Goal: Transaction & Acquisition: Purchase product/service

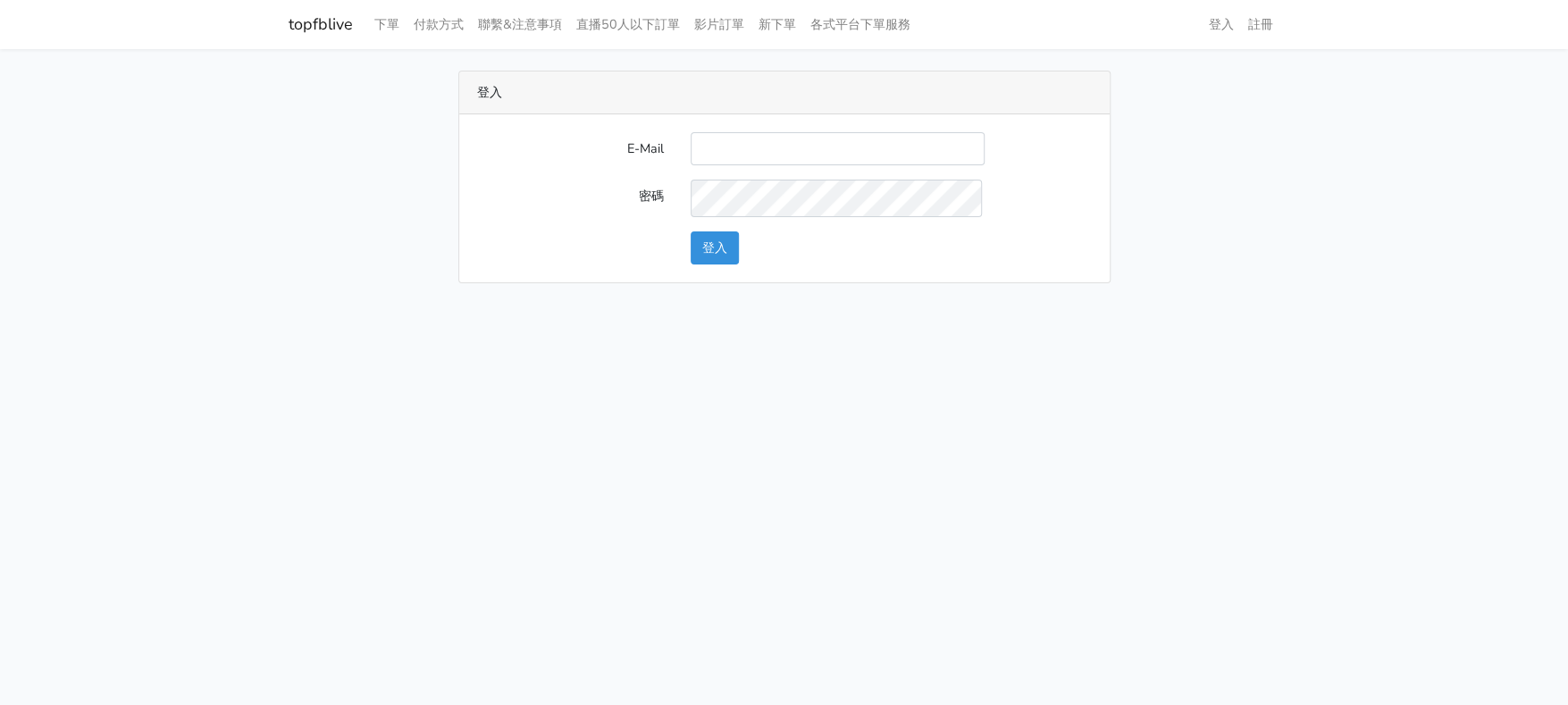
type input "[EMAIL_ADDRESS][DOMAIN_NAME]"
click at [706, 257] on button "登入" at bounding box center [714, 248] width 48 height 33
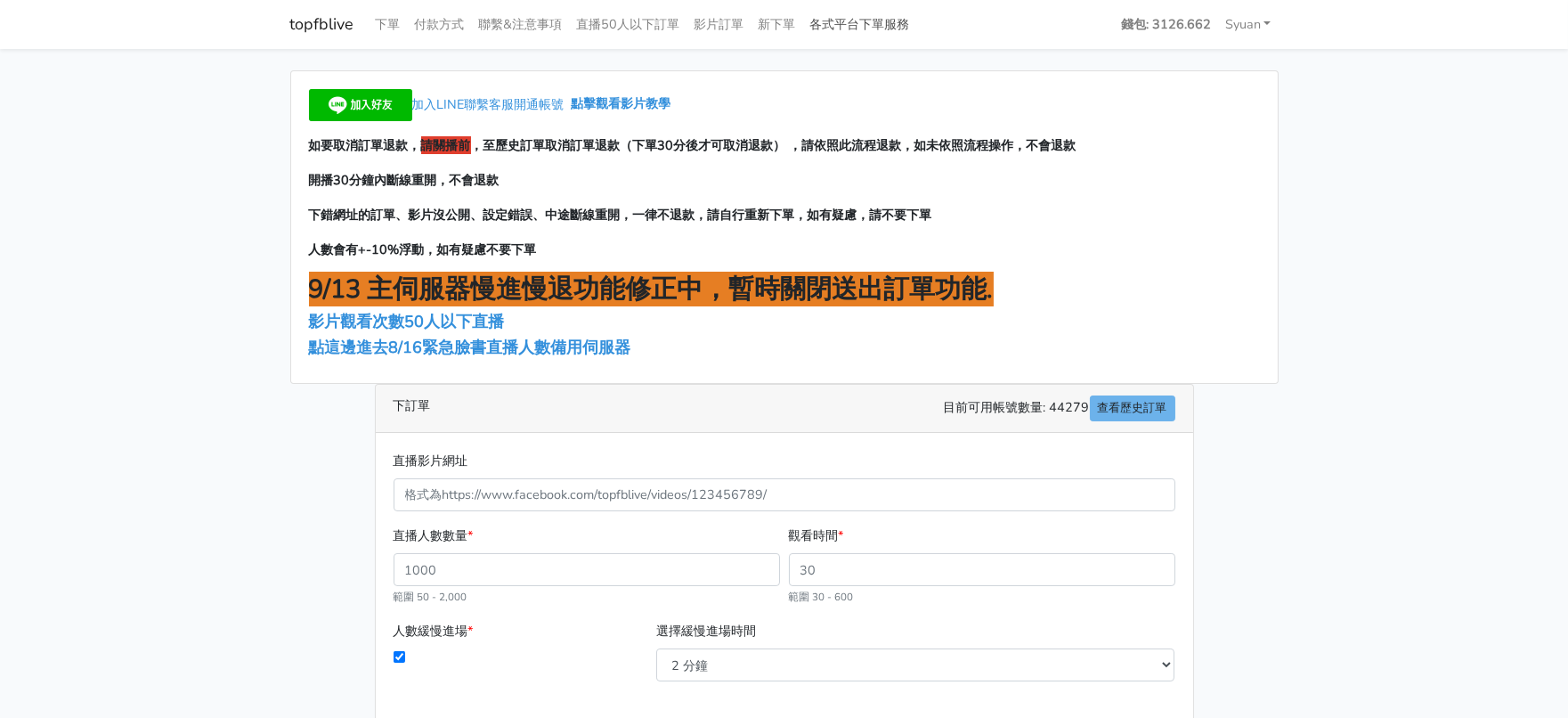
click at [917, 15] on link "各式平台下單服務" at bounding box center [860, 25] width 114 height 35
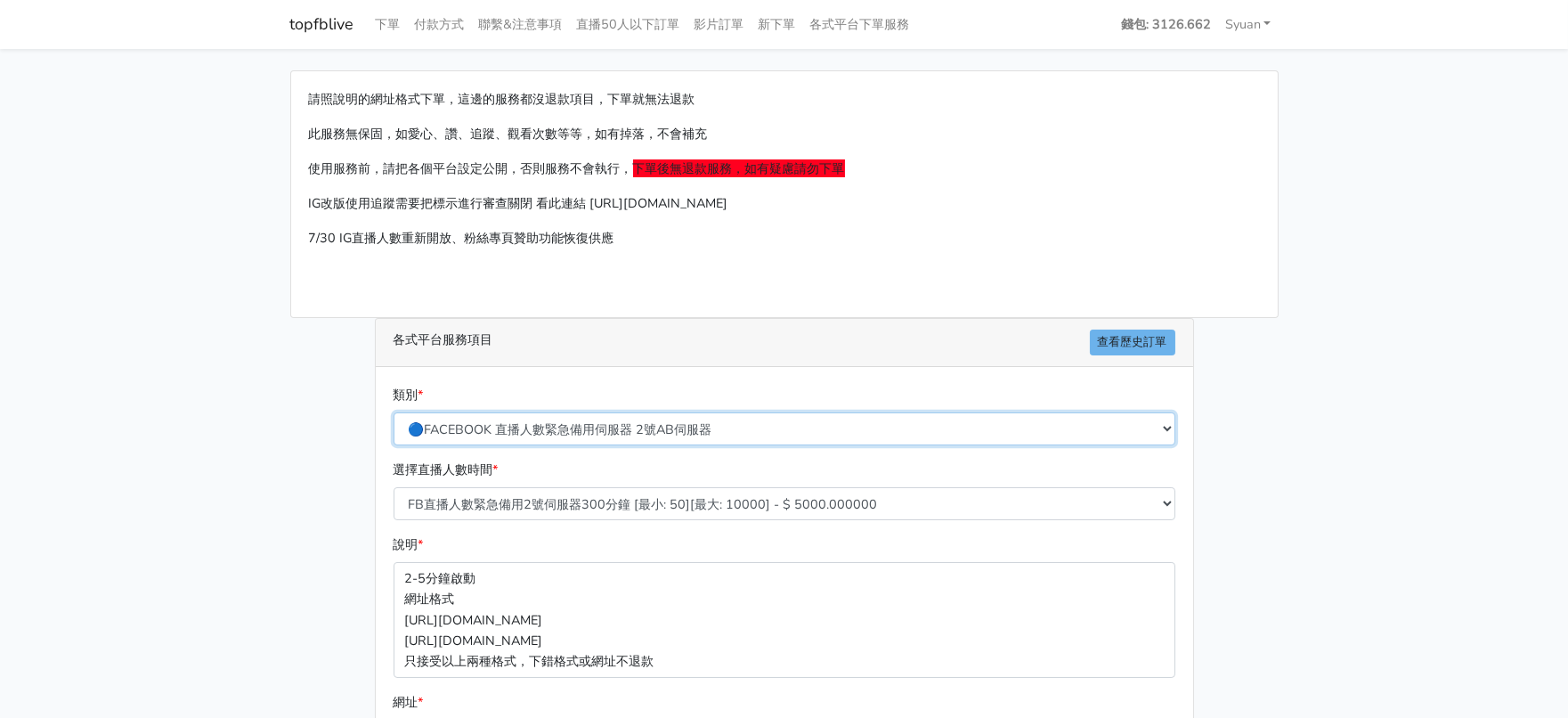
drag, startPoint x: 614, startPoint y: 481, endPoint x: 622, endPoint y: 476, distance: 9.4
click at [614, 445] on select "🔵FACEBOOK 直播人數緊急備用伺服器 2號AB伺服器 🔵FACEBOOK 網軍專用貼文留言 安全保密 🔵9/30 FACEBOOK 直播人數緩慢進場緩慢…" at bounding box center [784, 429] width 782 height 33
select select "🔵2/12新增FACEBOOK 直播人數緊急備用伺服器 SC伺服器"
click at [394, 445] on select "🔵FACEBOOK 直播人數緊急備用伺服器 2號AB伺服器 🔵FACEBOOK 網軍專用貼文留言 安全保密 🔵9/30 FACEBOOK 直播人數緩慢進場緩慢…" at bounding box center [784, 429] width 782 height 33
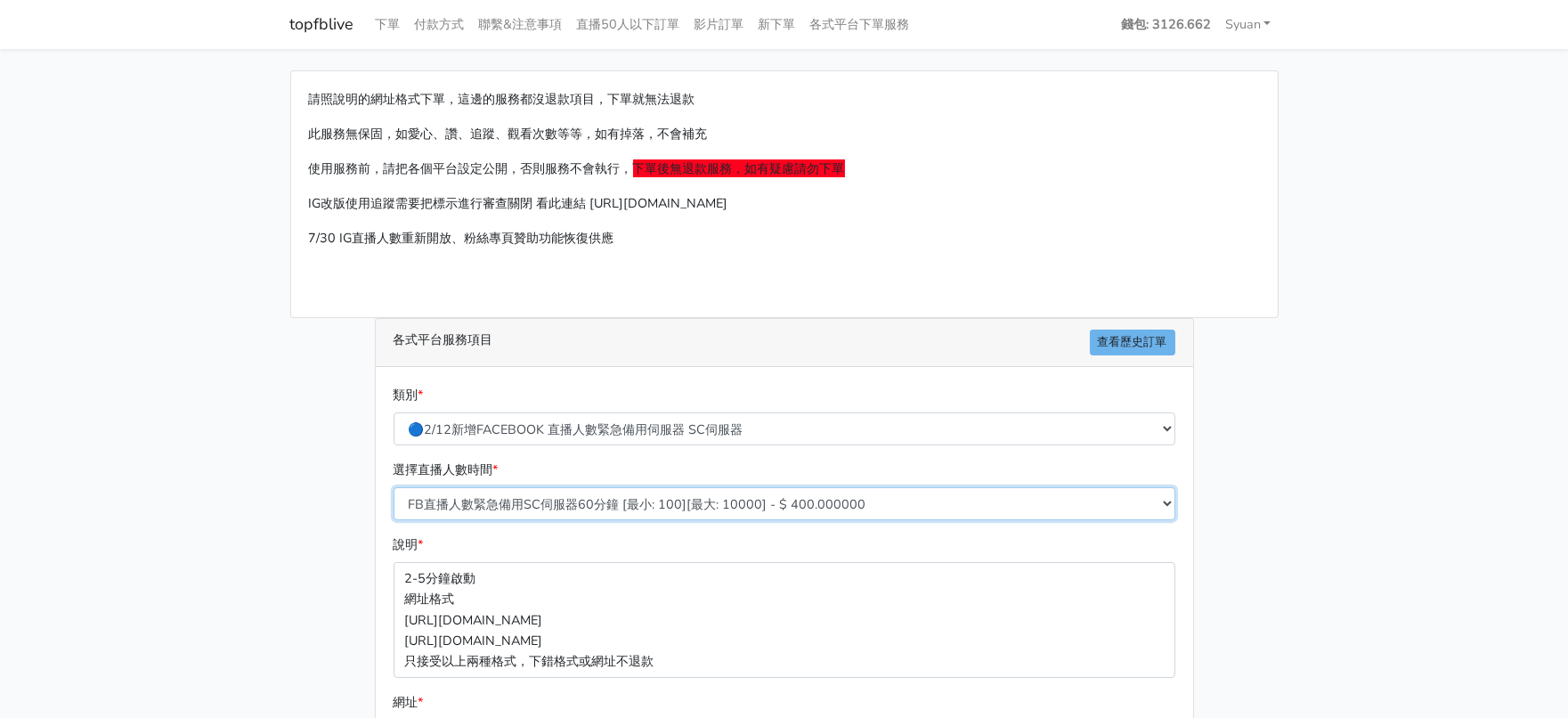
click at [654, 520] on select "FB直播人數緊急備用SC伺服器60分鐘 [最小: 100][最大: 10000] - $ 400.000000 FB直播人數緊急備用SC伺服器120分鐘 [最…" at bounding box center [784, 504] width 782 height 33
select select "636"
click at [394, 520] on select "FB直播人數緊急備用SC伺服器60分鐘 [最小: 100][最大: 10000] - $ 400.000000 FB直播人數緊急備用SC伺服器120分鐘 [最…" at bounding box center [784, 504] width 782 height 33
click at [127, 559] on main "請照說明的網址格式下單，這邊的服務都沒退款項目，下單就無法退款 此服務無保固，如愛心、讚、追蹤、觀看次數等等，如有掉落，不會補充 使用服務前，請把各個平台設定…" at bounding box center [784, 529] width 1568 height 960
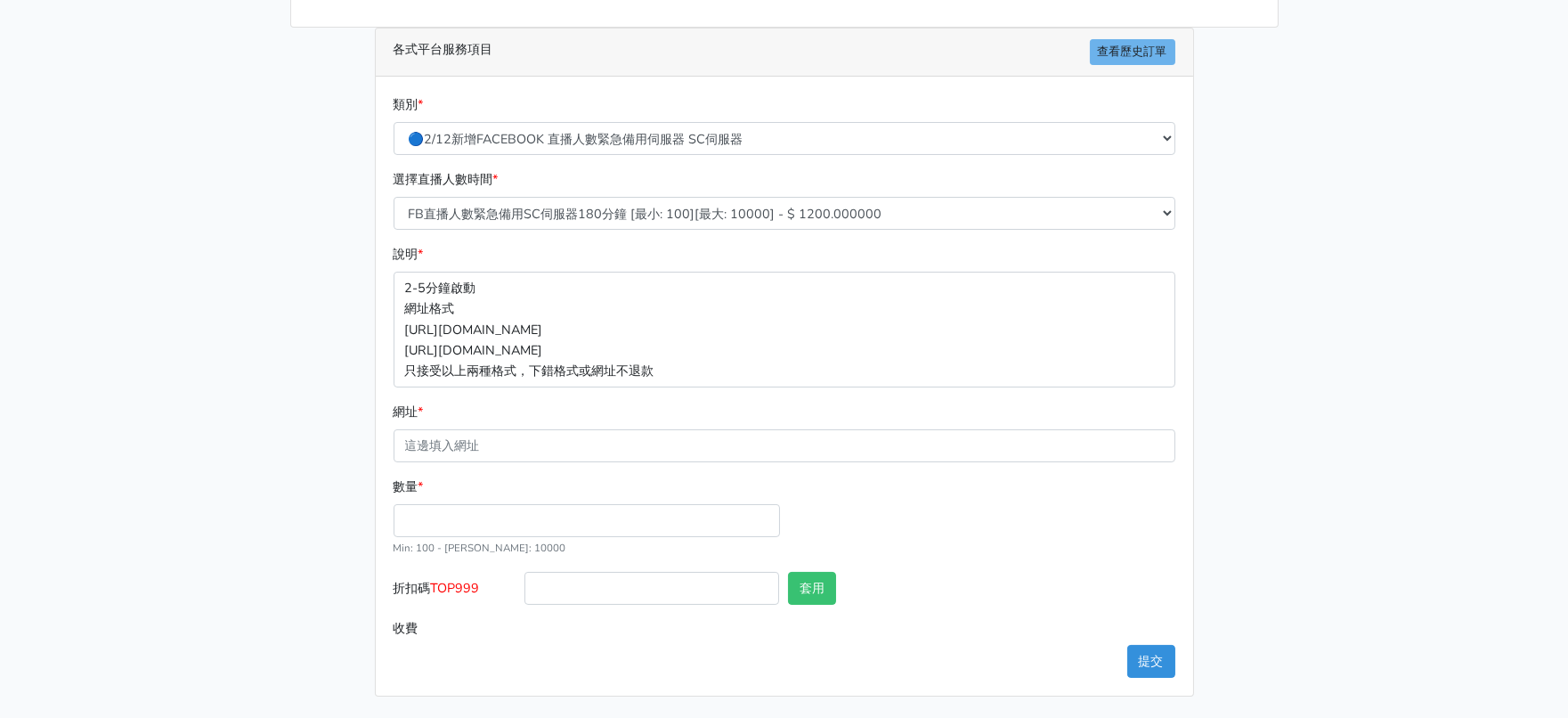
scroll to position [412, 0]
click at [463, 506] on input "數量 *" at bounding box center [586, 521] width 387 height 33
type input "300"
type input "360.000"
click at [480, 579] on span "TOP999" at bounding box center [455, 588] width 49 height 18
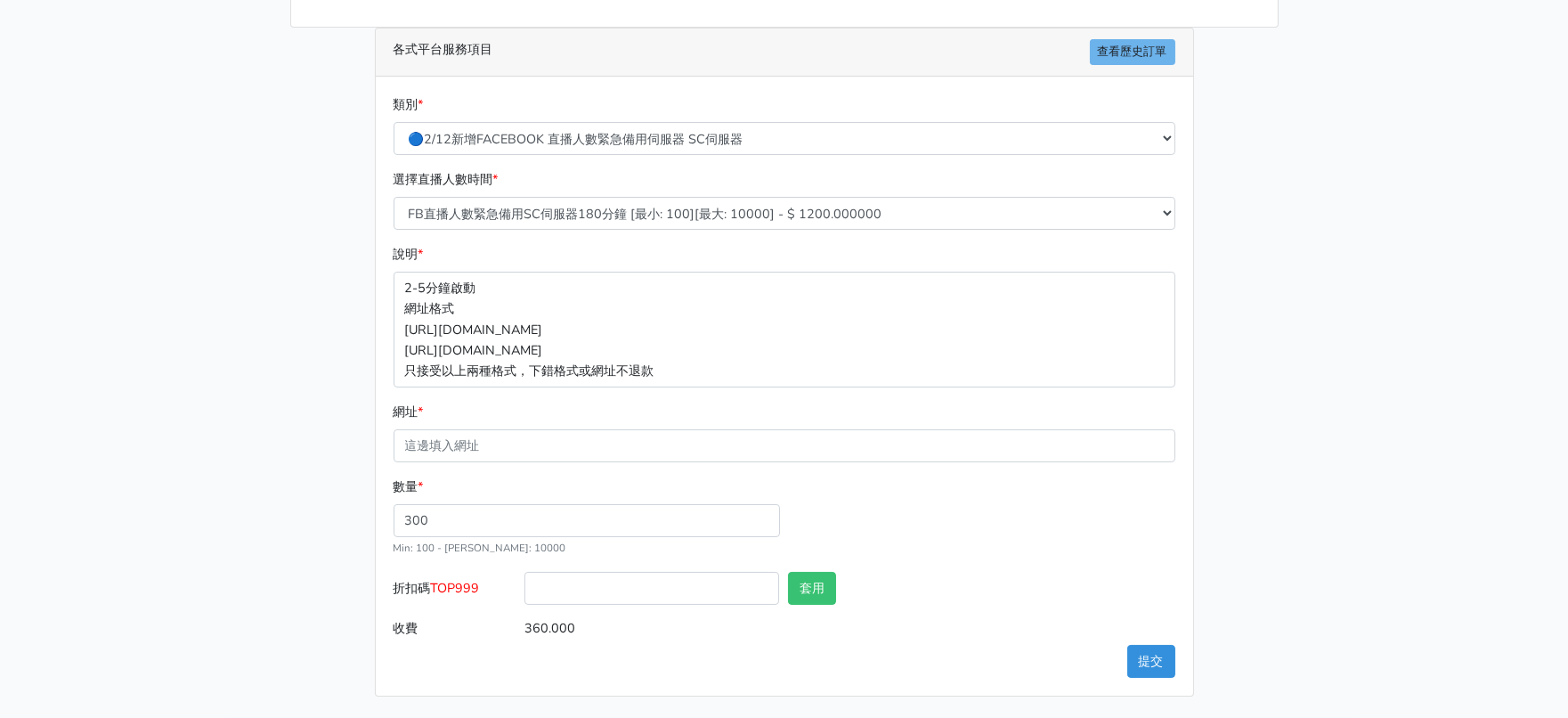
click at [525, 572] on input "折扣碼 TOP999" at bounding box center [652, 589] width 255 height 33
click at [480, 579] on span "TOP999" at bounding box center [455, 588] width 49 height 18
click at [525, 572] on input "折扣碼 TOP999" at bounding box center [652, 589] width 255 height 33
copy span "TOP999"
click at [677, 572] on input "折扣碼 TOP999" at bounding box center [652, 589] width 255 height 33
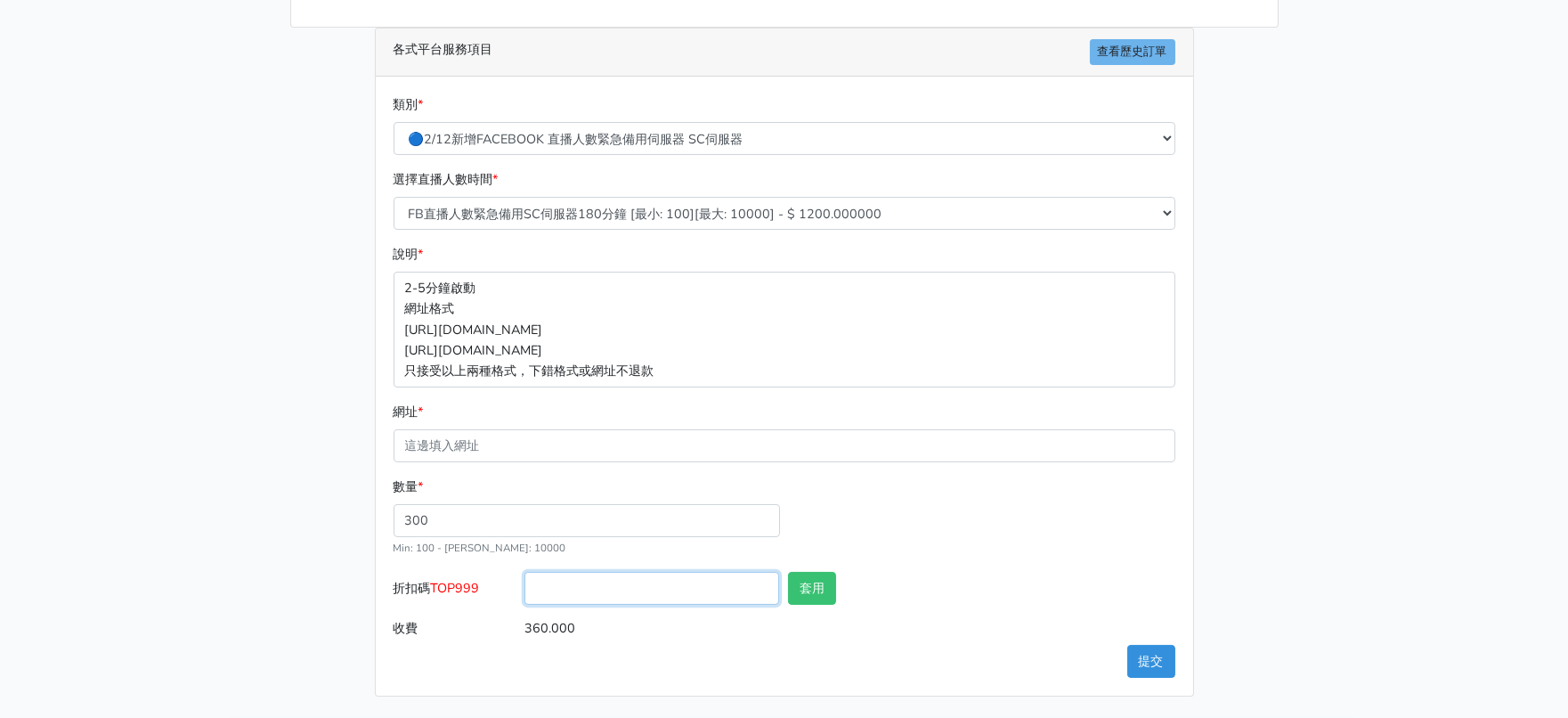
paste input "TOP999"
type input "TOP999"
click at [789, 573] on button "套用" at bounding box center [812, 589] width 48 height 33
type input "套用失敗"
click at [211, 519] on main "請照說明的網址格式下單，這邊的服務都沒退款項目，下單就無法退款 此服務無保固，如愛心、讚、追蹤、觀看次數等等，如有掉落，不會補充 使用服務前，請把各個平台設定…" at bounding box center [784, 238] width 1568 height 960
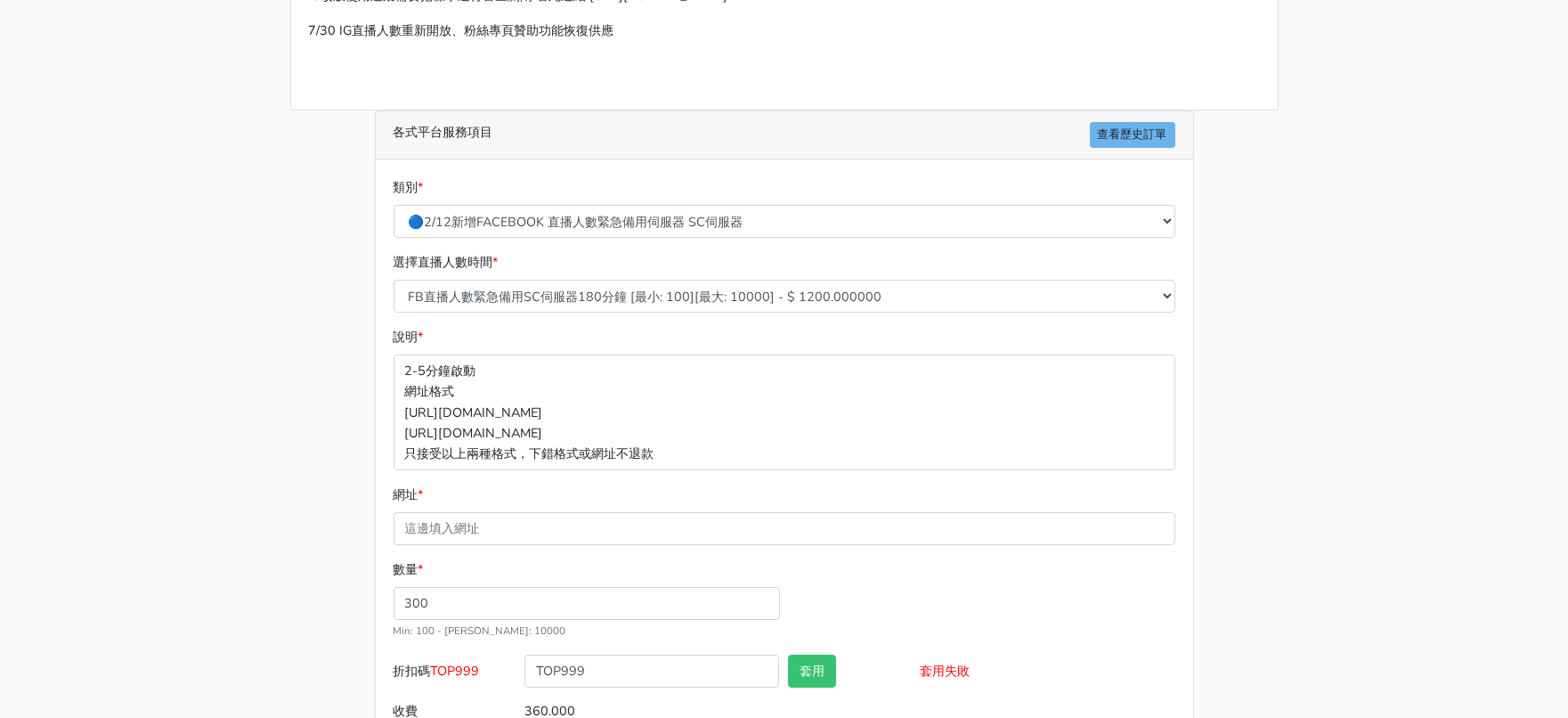
scroll to position [189, 0]
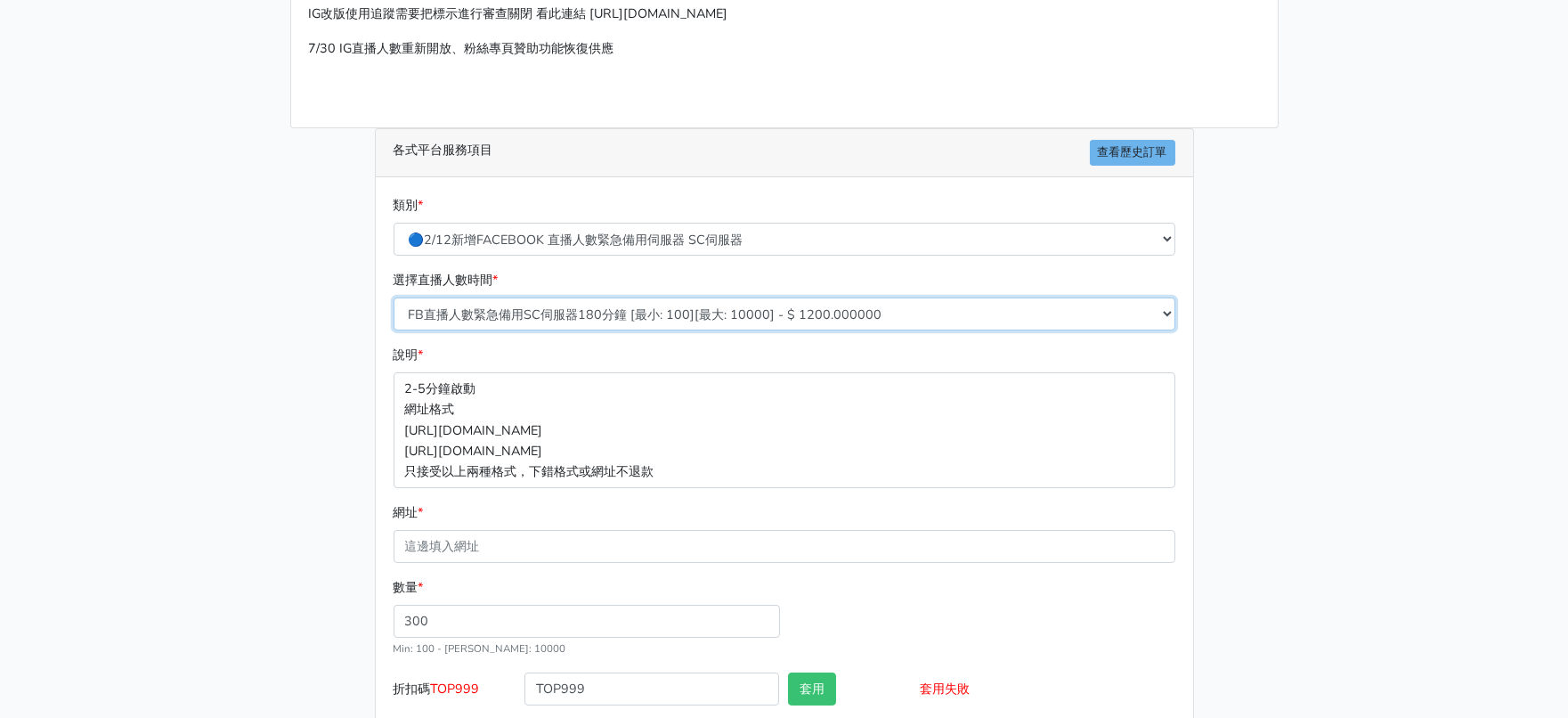
click at [736, 331] on select "FB直播人數緊急備用SC伺服器60分鐘 [最小: 100][最大: 10000] - $ 400.000000 FB直播人數緊急備用SC伺服器120分鐘 [最…" at bounding box center [784, 314] width 782 height 33
select select "638"
click at [394, 331] on select "FB直播人數緊急備用SC伺服器60分鐘 [最小: 100][最大: 10000] - $ 400.000000 FB直播人數緊急備用SC伺服器120分鐘 [最…" at bounding box center [784, 314] width 782 height 33
type input "480.000"
click at [259, 462] on main "請照說明的網址格式下單，這邊的服務都沒退款項目，下單就無法退款 此服務無保固，如愛心、讚、追蹤、觀看次數等等，如有掉落，不會補充 使用服務前，請把各個平台設定…" at bounding box center [784, 339] width 1568 height 960
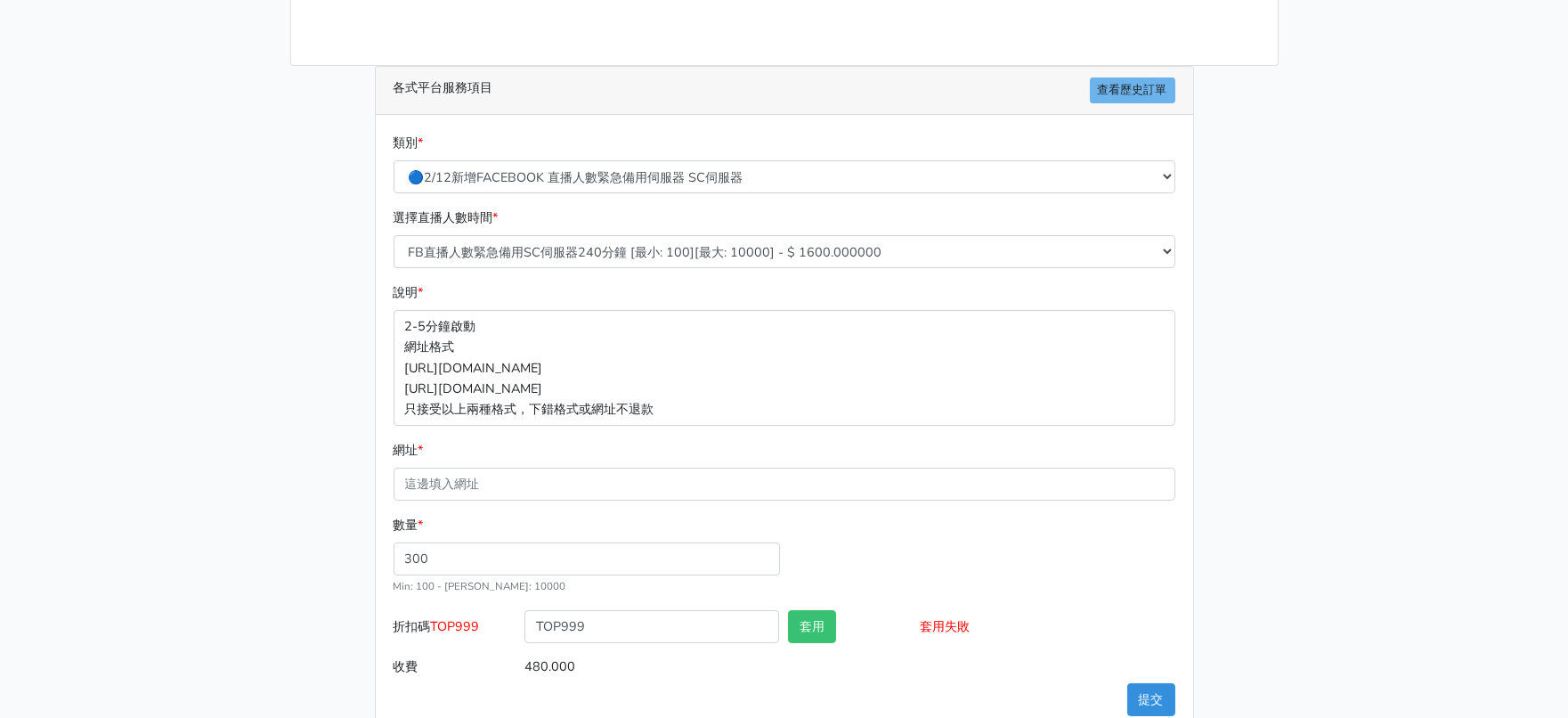
scroll to position [412, 0]
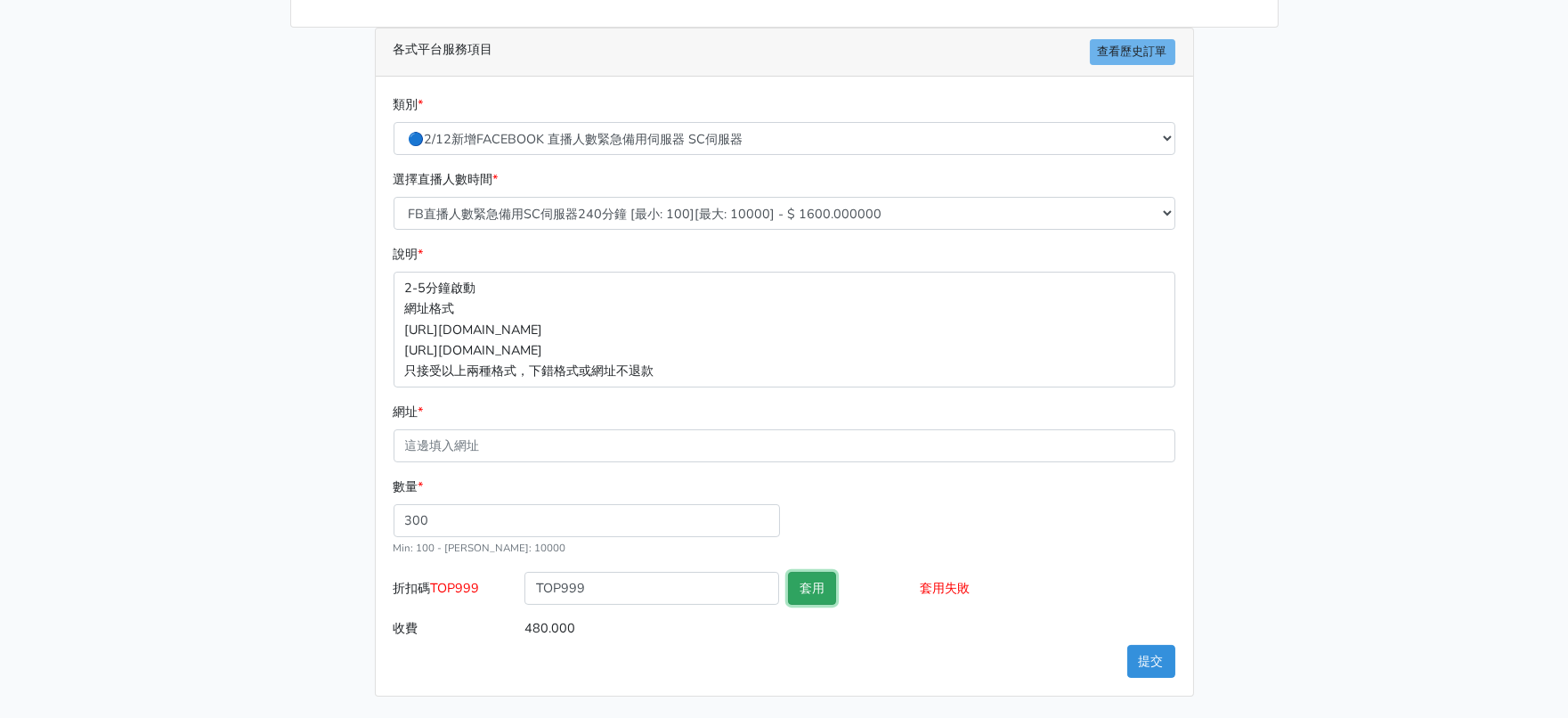
click at [814, 575] on button "套用" at bounding box center [812, 589] width 48 height 33
click at [3, 477] on main "請照說明的網址格式下單，這邊的服務都沒退款項目，下單就無法退款 此服務無保固，如愛心、讚、追蹤、觀看次數等等，如有掉落，不會補充 使用服務前，請把各個平台設定…" at bounding box center [784, 238] width 1568 height 960
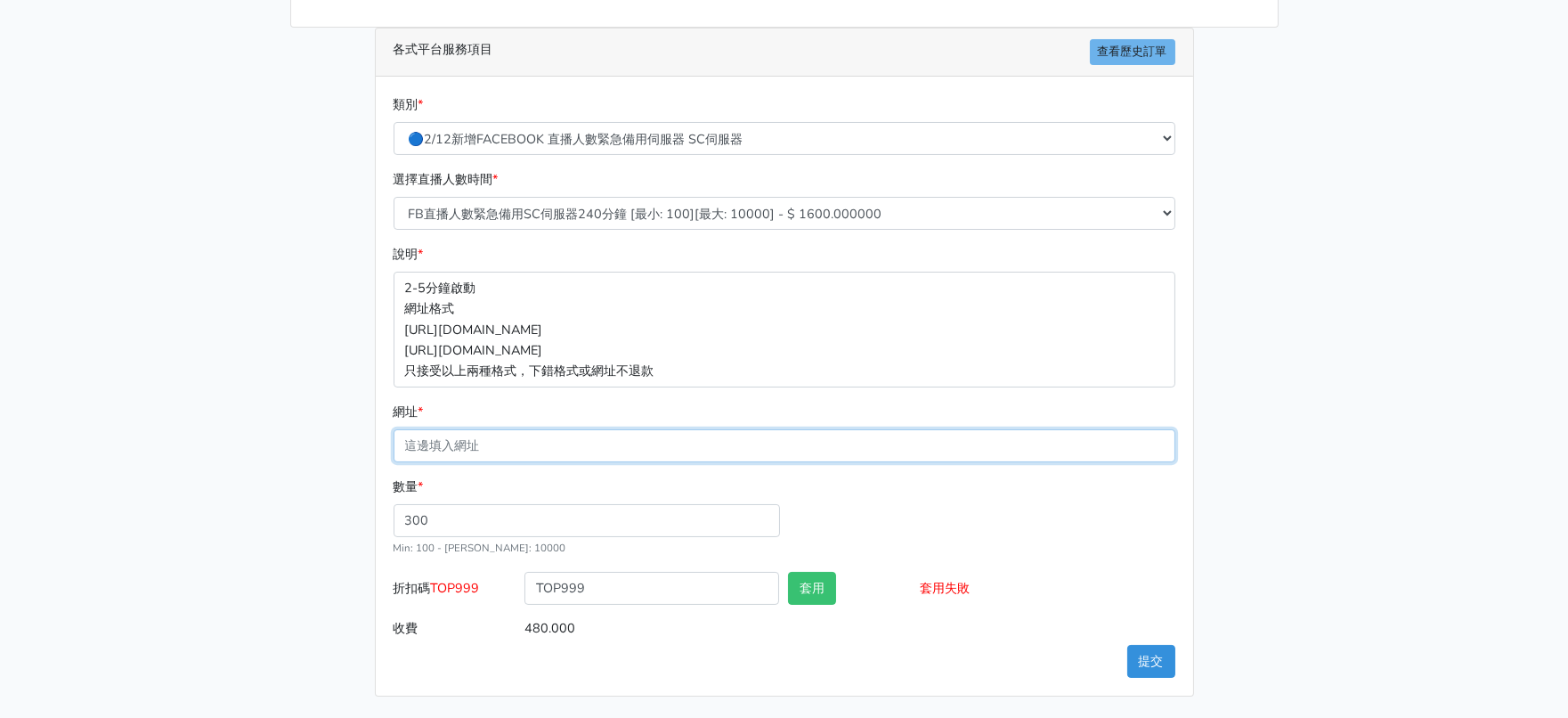
click at [494, 430] on input "網址 *" at bounding box center [784, 446] width 782 height 33
paste input "[URL][DOMAIN_NAME]"
type input "[URL][DOMAIN_NAME]"
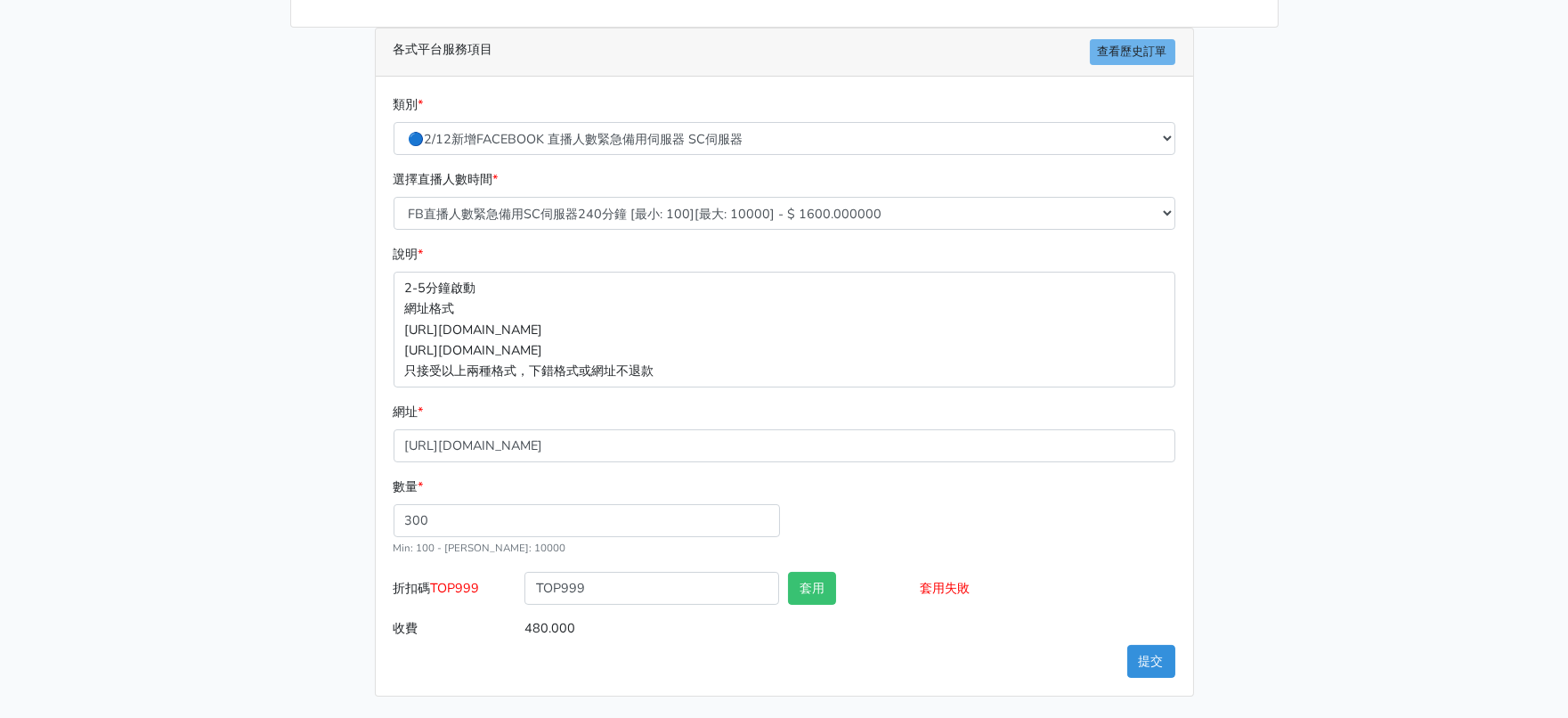
click at [253, 298] on main "請照說明的網址格式下單，這邊的服務都沒退款項目，下單就無法退款 此服務無保固，如愛心、讚、追蹤、觀看次數等等，如有掉落，不會補充 使用服務前，請把各個平台設定…" at bounding box center [784, 238] width 1568 height 960
click at [1136, 662] on button "提交" at bounding box center [1152, 662] width 48 height 33
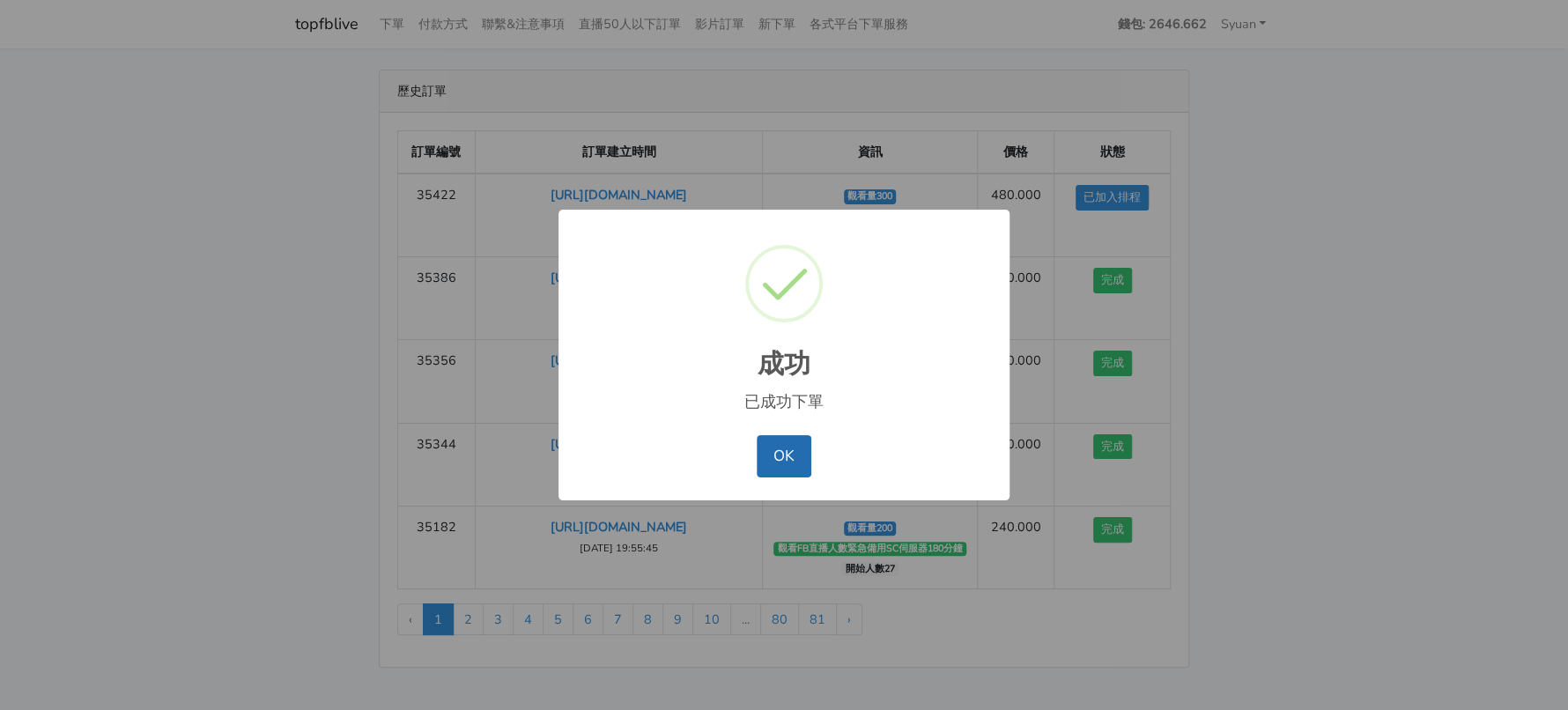
click at [797, 477] on button "OK" at bounding box center [783, 456] width 54 height 42
